Goal: Task Accomplishment & Management: Manage account settings

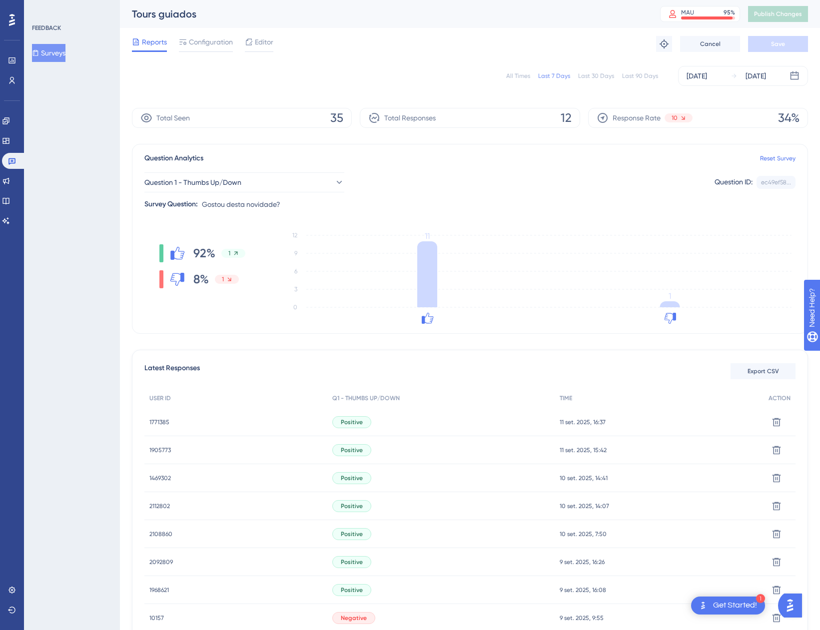
click at [516, 70] on div "All Times Last 7 Days Last 30 Days Last 90 Days Sep 06 2025 Sep 12 2025" at bounding box center [470, 76] width 676 height 20
click at [520, 74] on div "All Times" at bounding box center [518, 76] width 24 height 8
click at [93, 134] on div "FEEDBACK Surveys" at bounding box center [72, 315] width 96 height 630
click at [521, 79] on div "All Times" at bounding box center [518, 76] width 24 height 8
click at [736, 71] on div "[DATE]" at bounding box center [748, 76] width 35 height 12
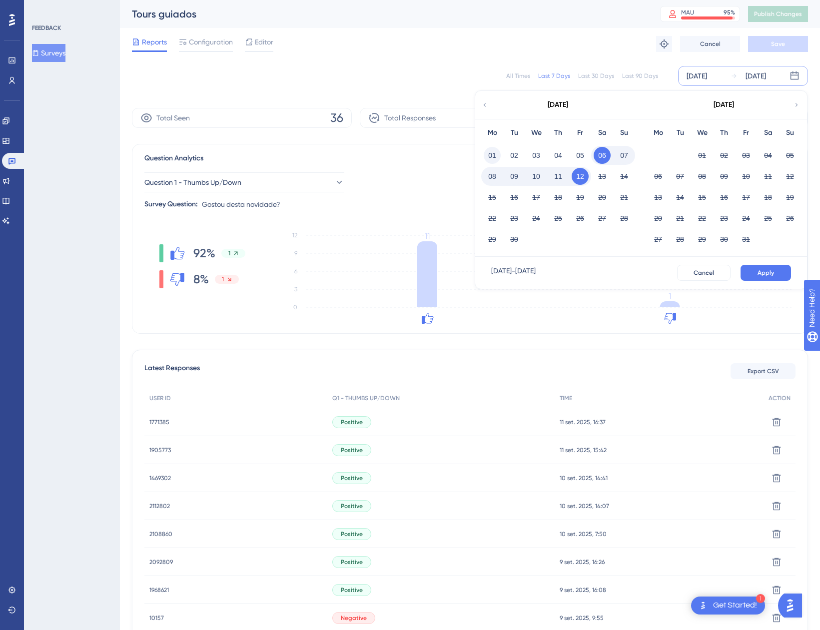
click at [497, 152] on button "01" at bounding box center [492, 155] width 17 height 17
click at [777, 269] on button "Apply" at bounding box center [766, 273] width 50 height 16
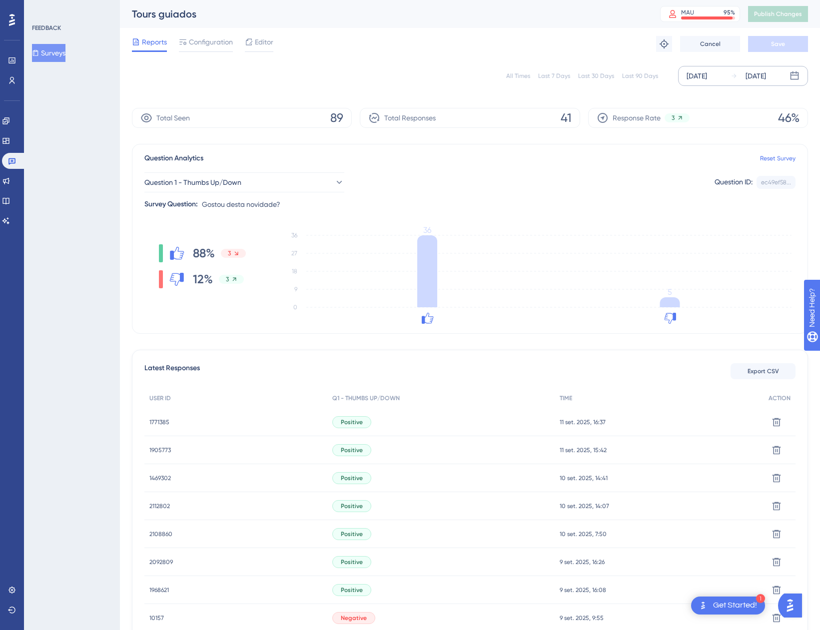
click at [521, 77] on div "All Times" at bounding box center [518, 76] width 24 height 8
click at [34, 470] on div "FEEDBACK Surveys" at bounding box center [72, 315] width 96 height 630
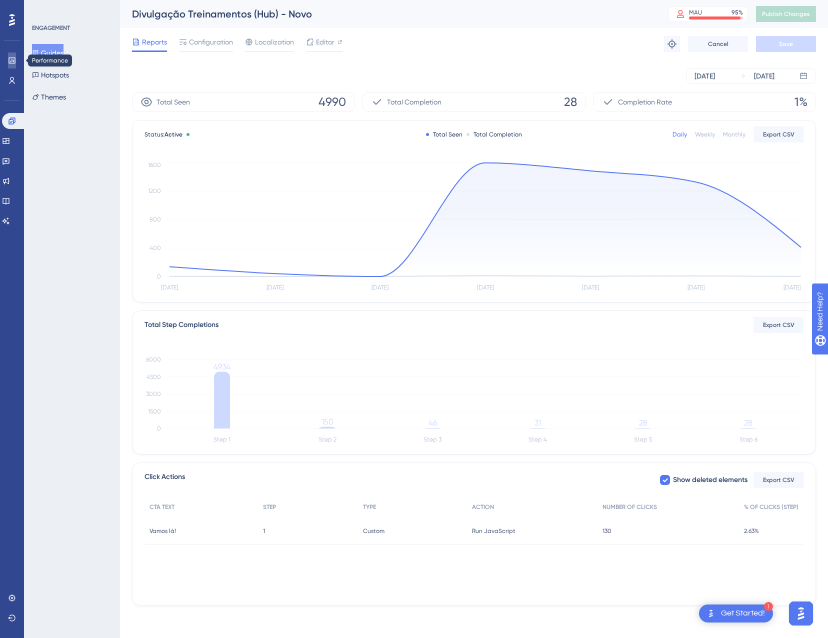
click at [15, 64] on link at bounding box center [12, 60] width 8 height 16
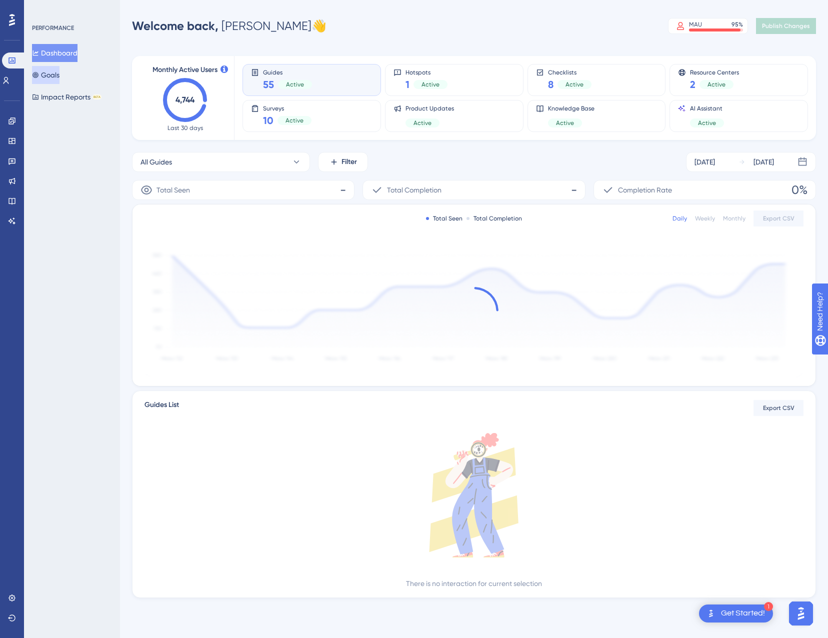
click at [56, 74] on button "Goals" at bounding box center [45, 75] width 27 height 18
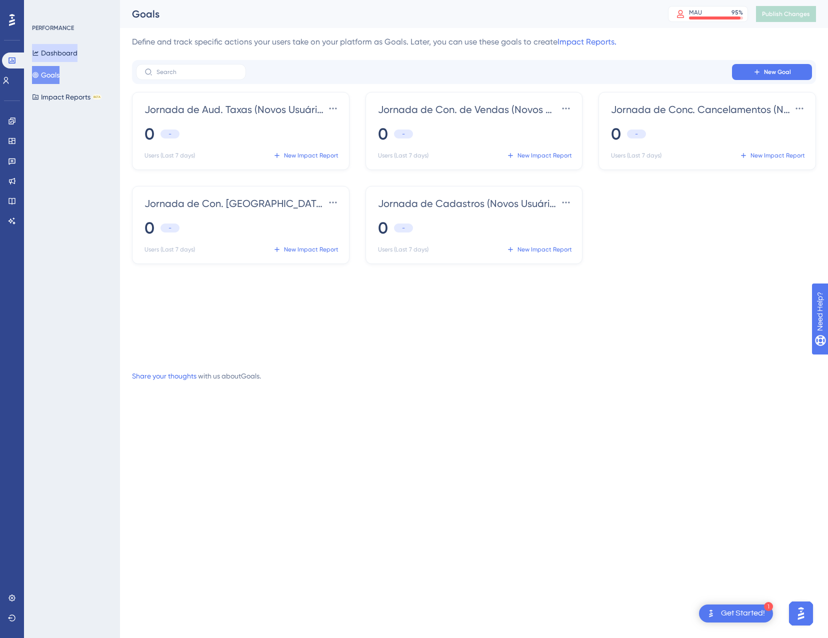
click at [72, 49] on button "Dashboard" at bounding box center [54, 53] width 45 height 18
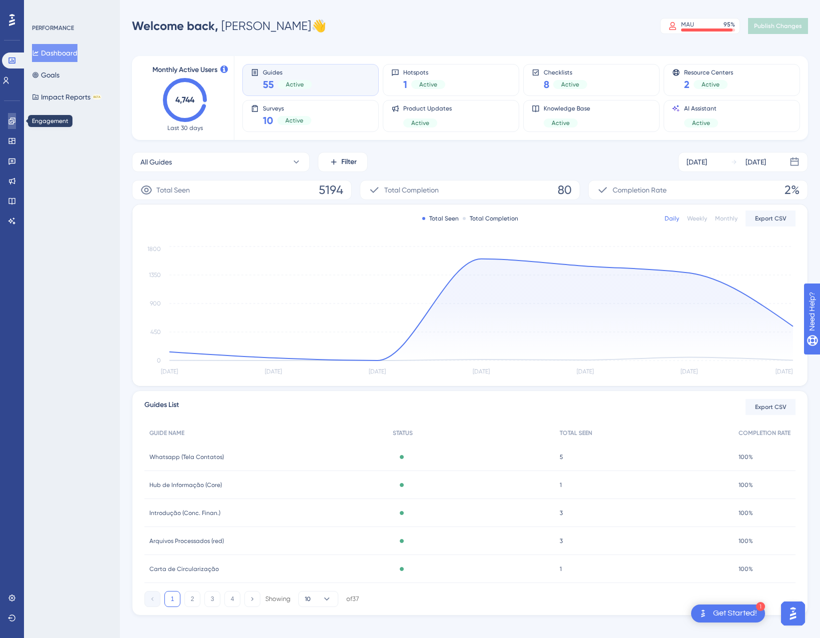
click at [8, 124] on icon at bounding box center [12, 121] width 8 height 8
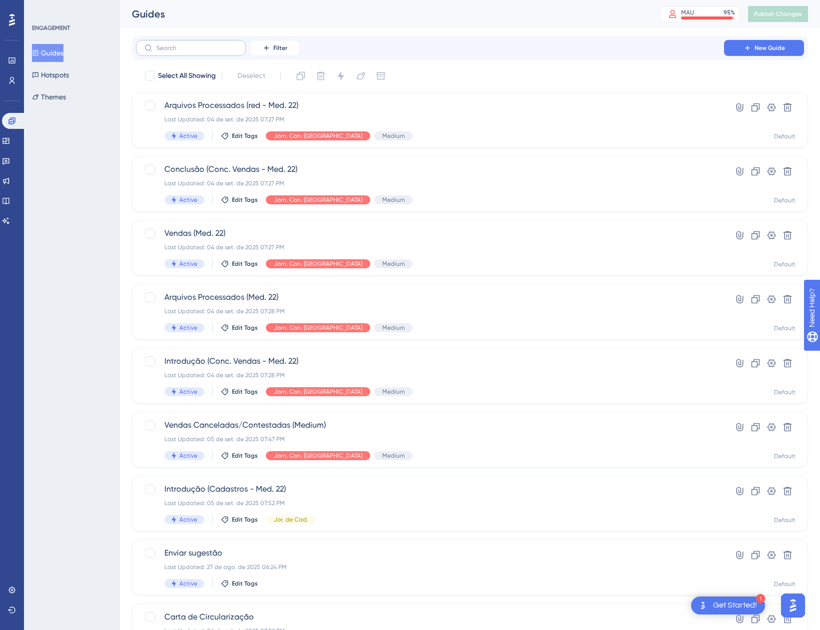
click at [230, 52] on label at bounding box center [191, 48] width 110 height 16
click at [230, 51] on input "text" at bounding box center [196, 47] width 81 height 7
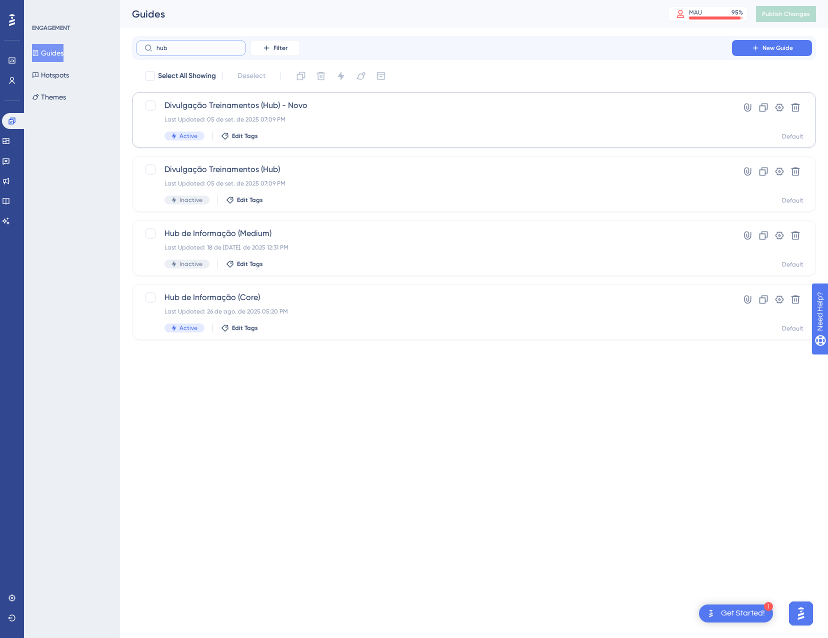
type input "hub"
click at [351, 135] on div "Active Edit Tags" at bounding box center [433, 135] width 539 height 9
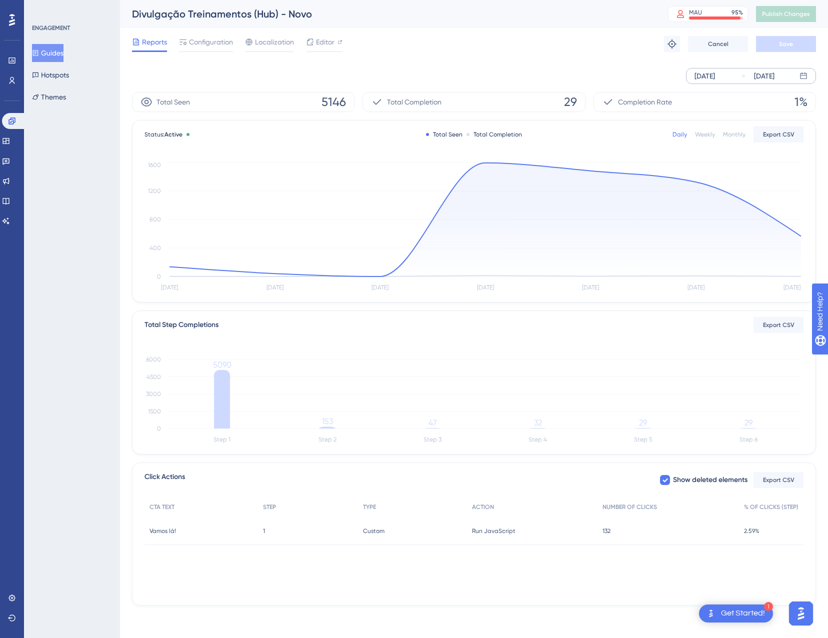
click at [720, 82] on div "[DATE] [DATE]" at bounding box center [751, 76] width 130 height 16
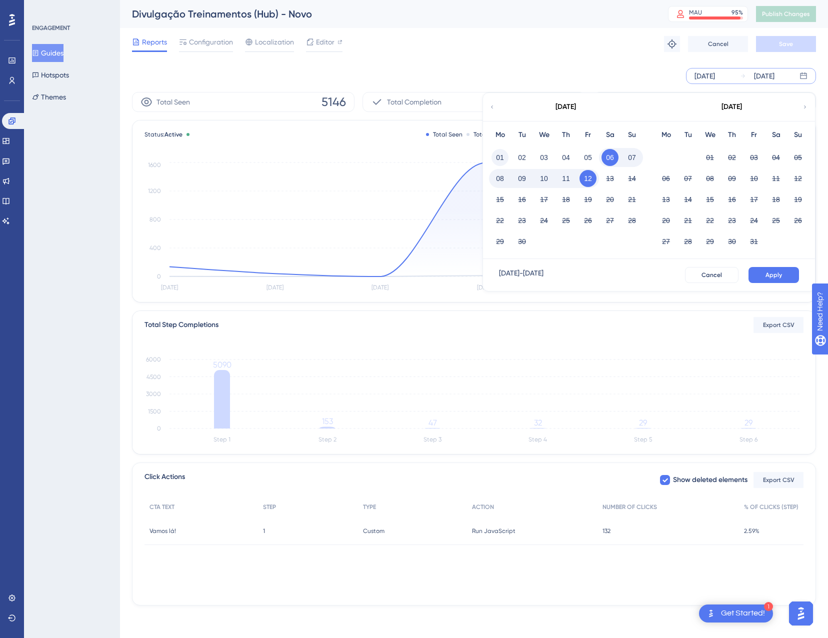
click at [502, 155] on button "01" at bounding box center [499, 157] width 17 height 17
click at [768, 271] on span "Apply" at bounding box center [773, 275] width 16 height 8
